Goal: Transaction & Acquisition: Book appointment/travel/reservation

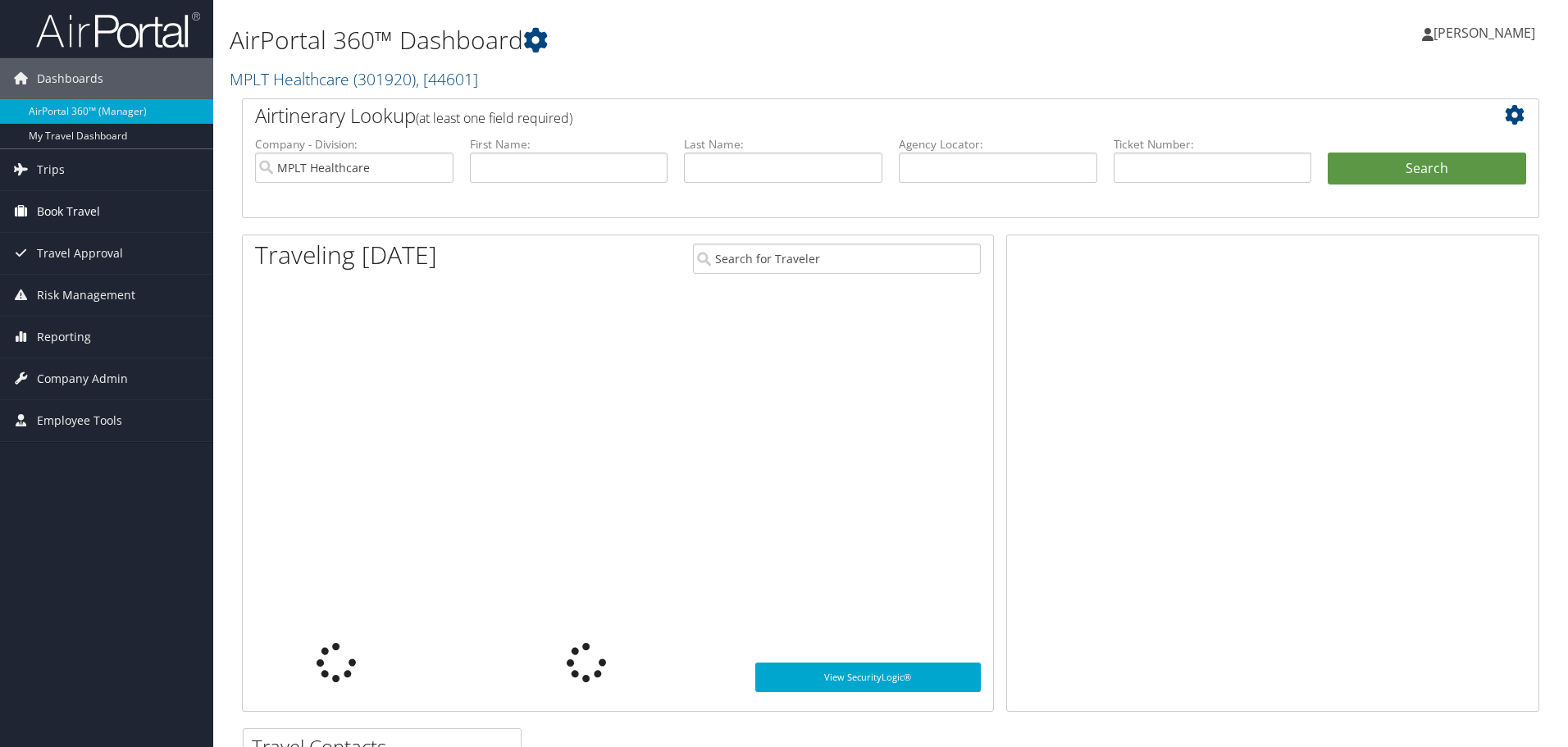
click at [63, 214] on span "Book Travel" at bounding box center [68, 212] width 63 height 41
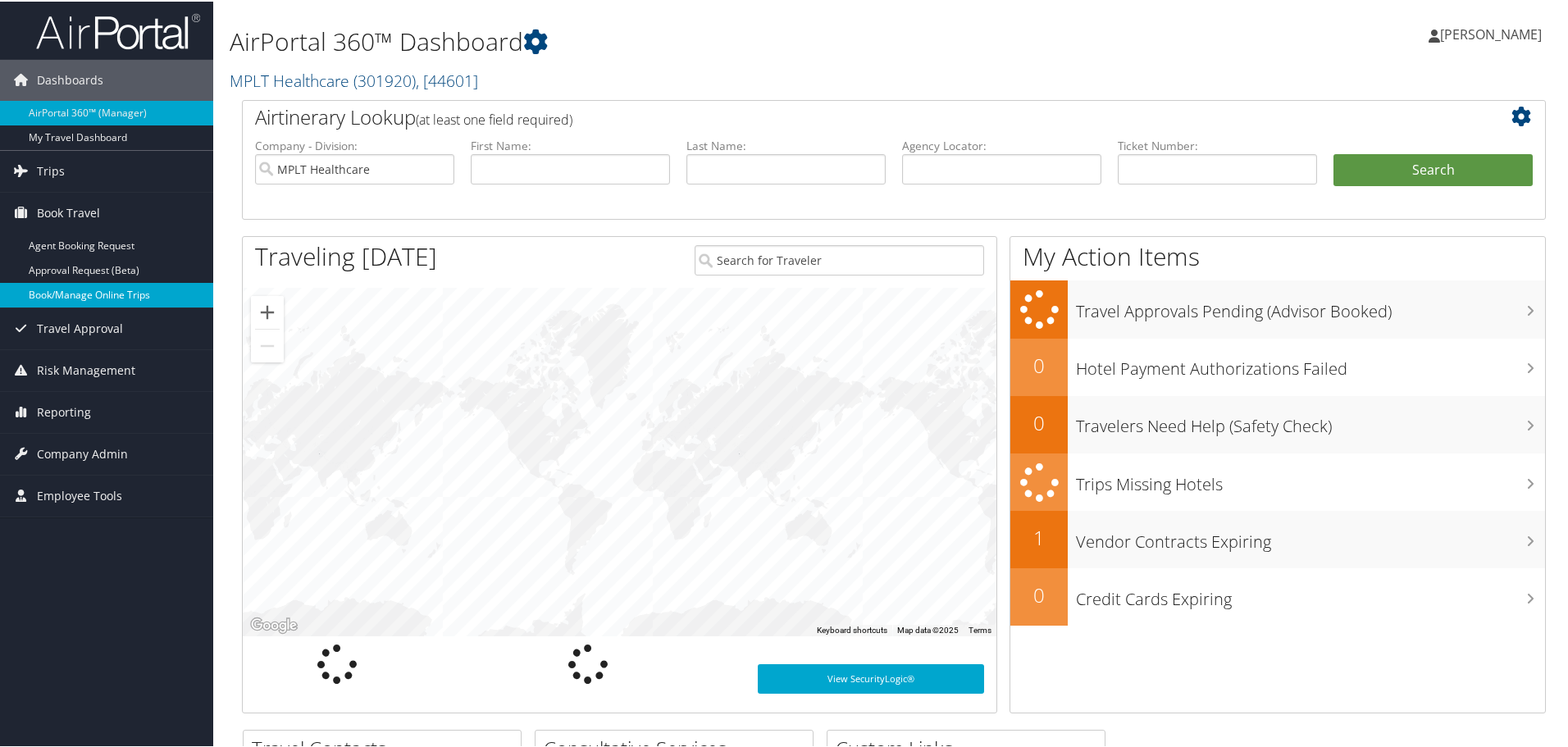
click at [98, 303] on link "Book/Manage Online Trips" at bounding box center [107, 293] width 214 height 25
